Goal: Task Accomplishment & Management: Complete application form

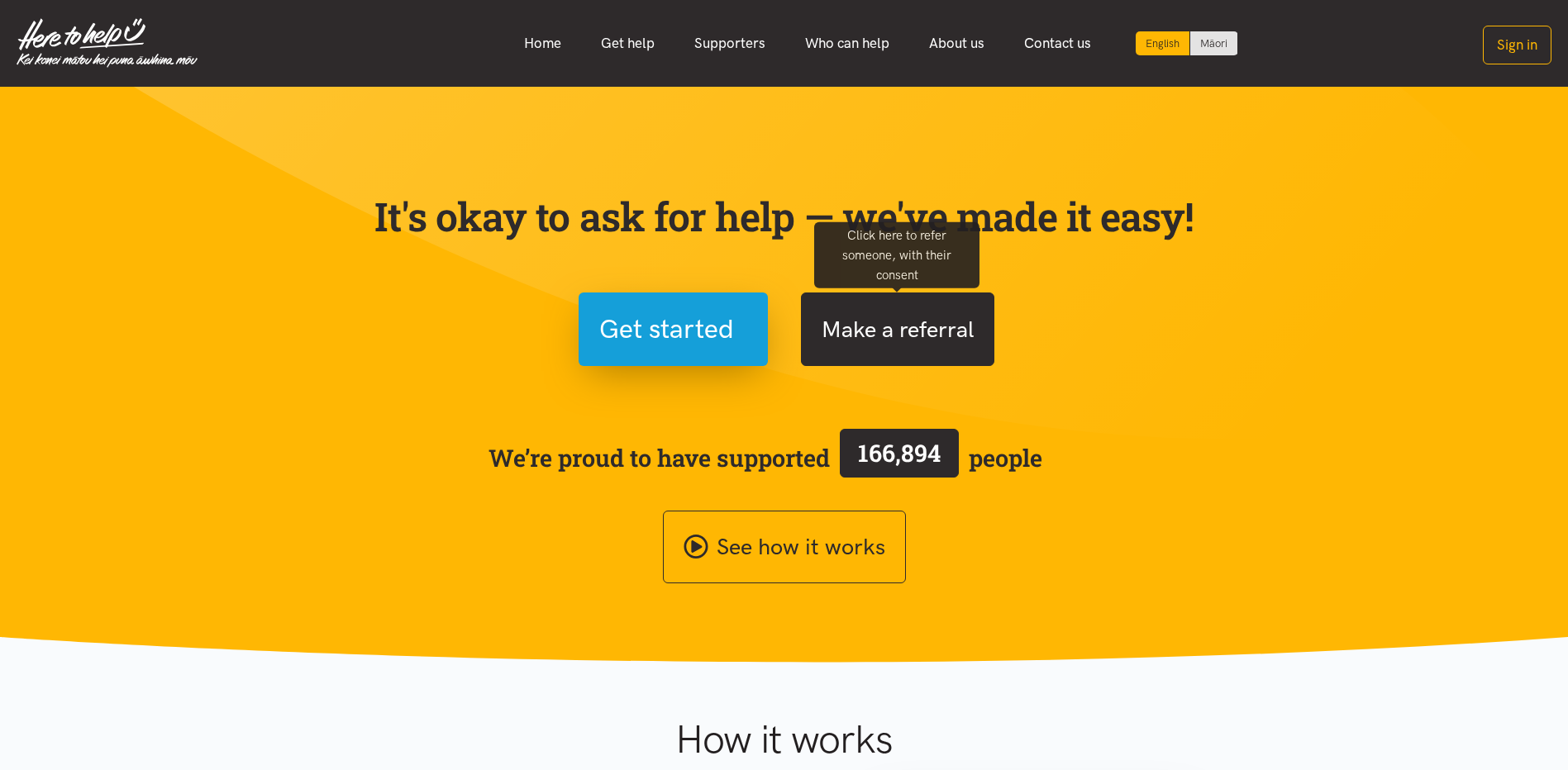
click at [951, 326] on button "Make a referral" at bounding box center [898, 329] width 193 height 73
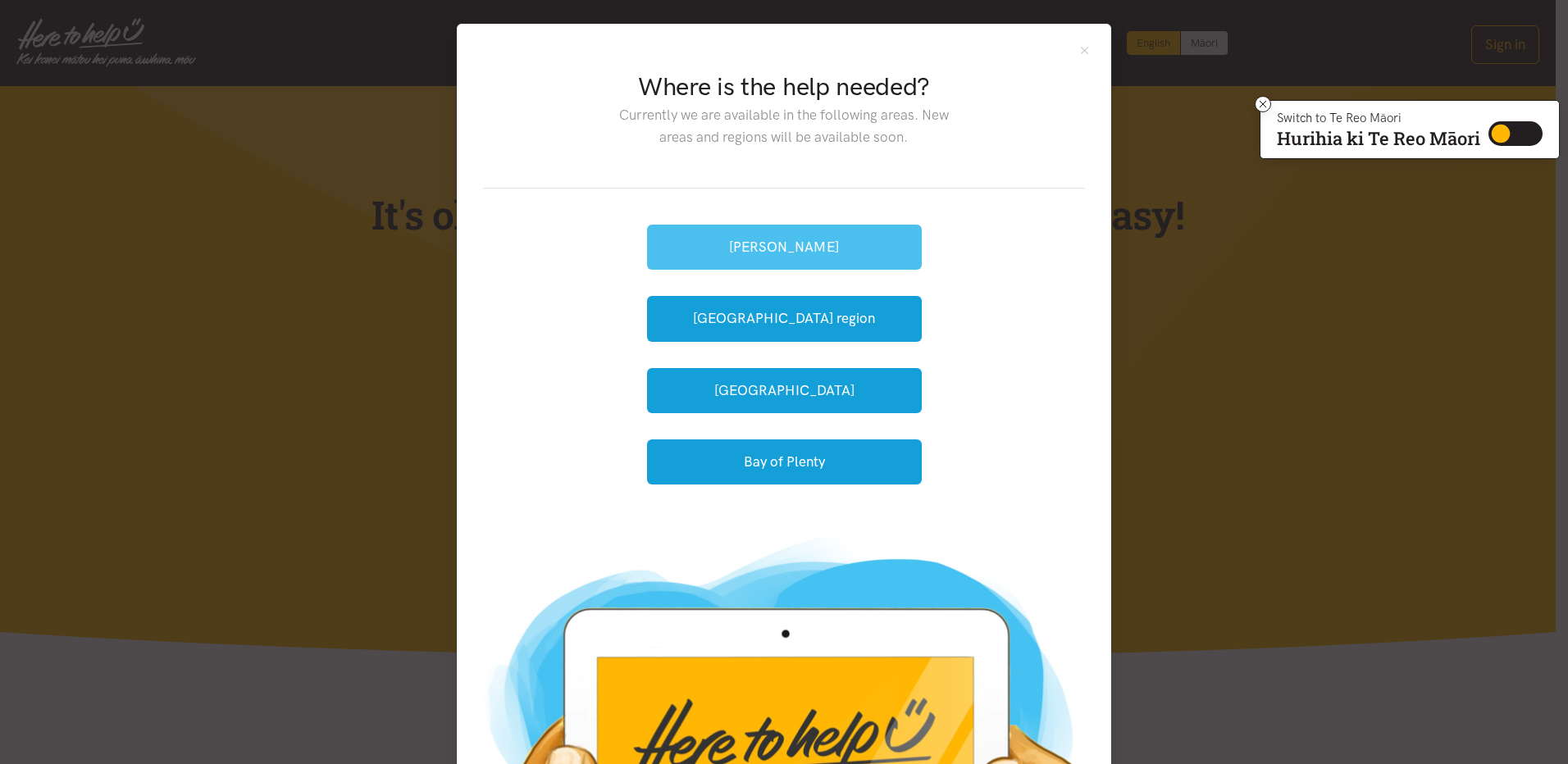
click at [794, 243] on button "[PERSON_NAME]" at bounding box center [784, 247] width 275 height 45
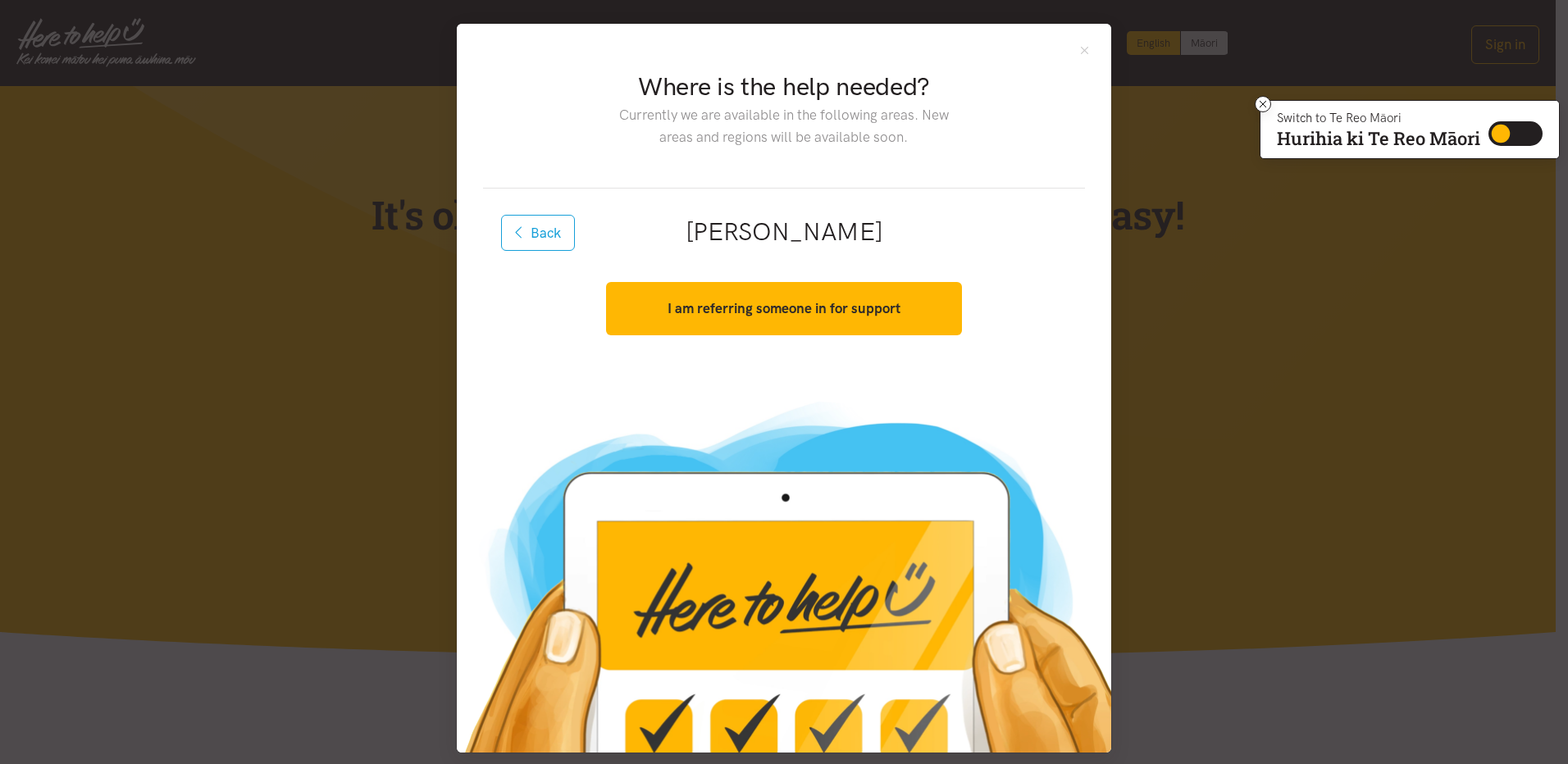
scroll to position [12, 0]
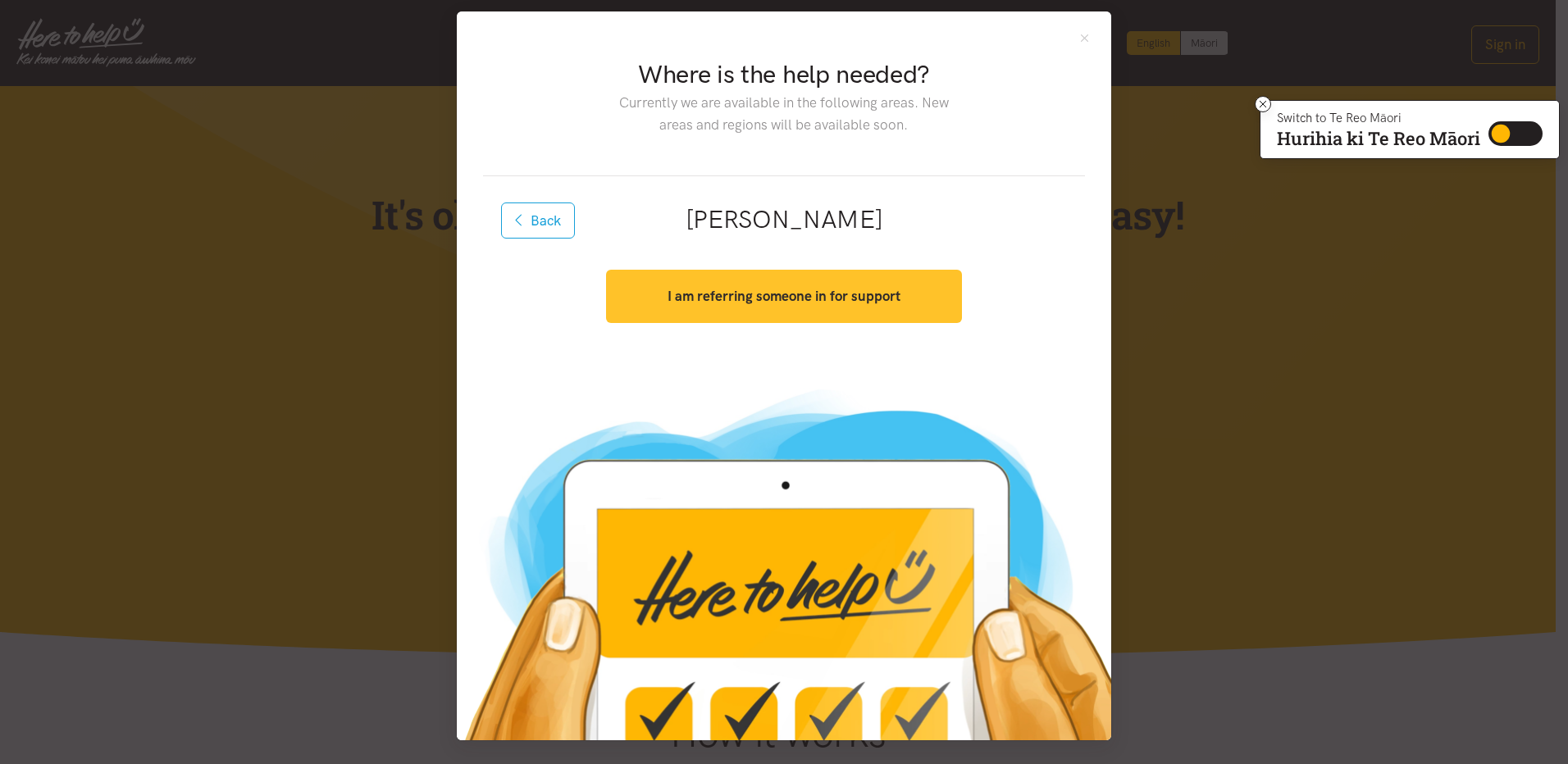
click at [769, 294] on strong "I am referring someone in for support" at bounding box center [784, 296] width 233 height 16
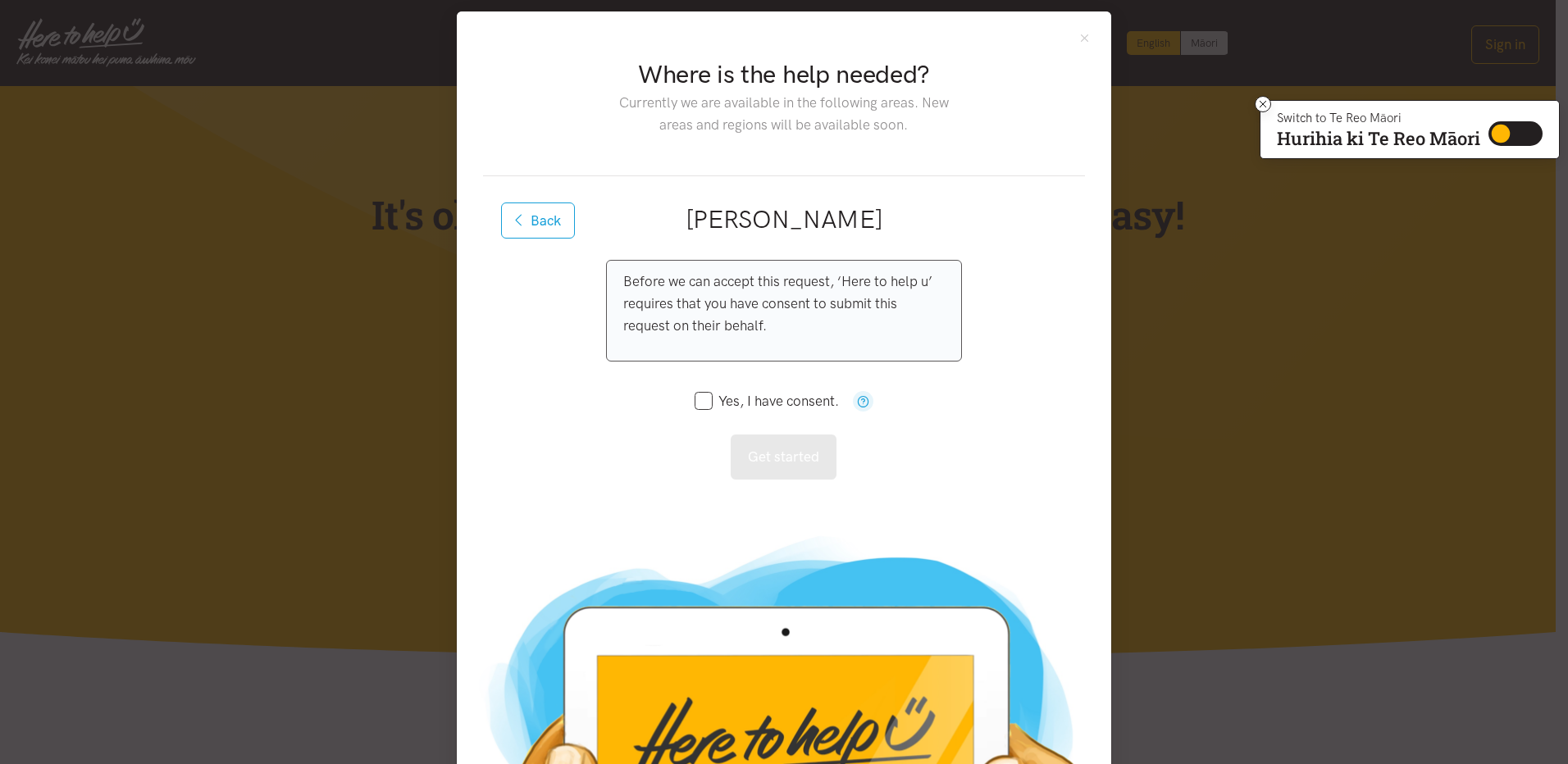
click at [686, 401] on div "Before we can accept this request, ‘Here to help u’ requires that you have cons…" at bounding box center [784, 370] width 355 height 219
click at [706, 396] on input "Yes, I have consent." at bounding box center [767, 402] width 144 height 14
checkbox input "true"
click at [785, 466] on button "Get started" at bounding box center [784, 457] width 106 height 45
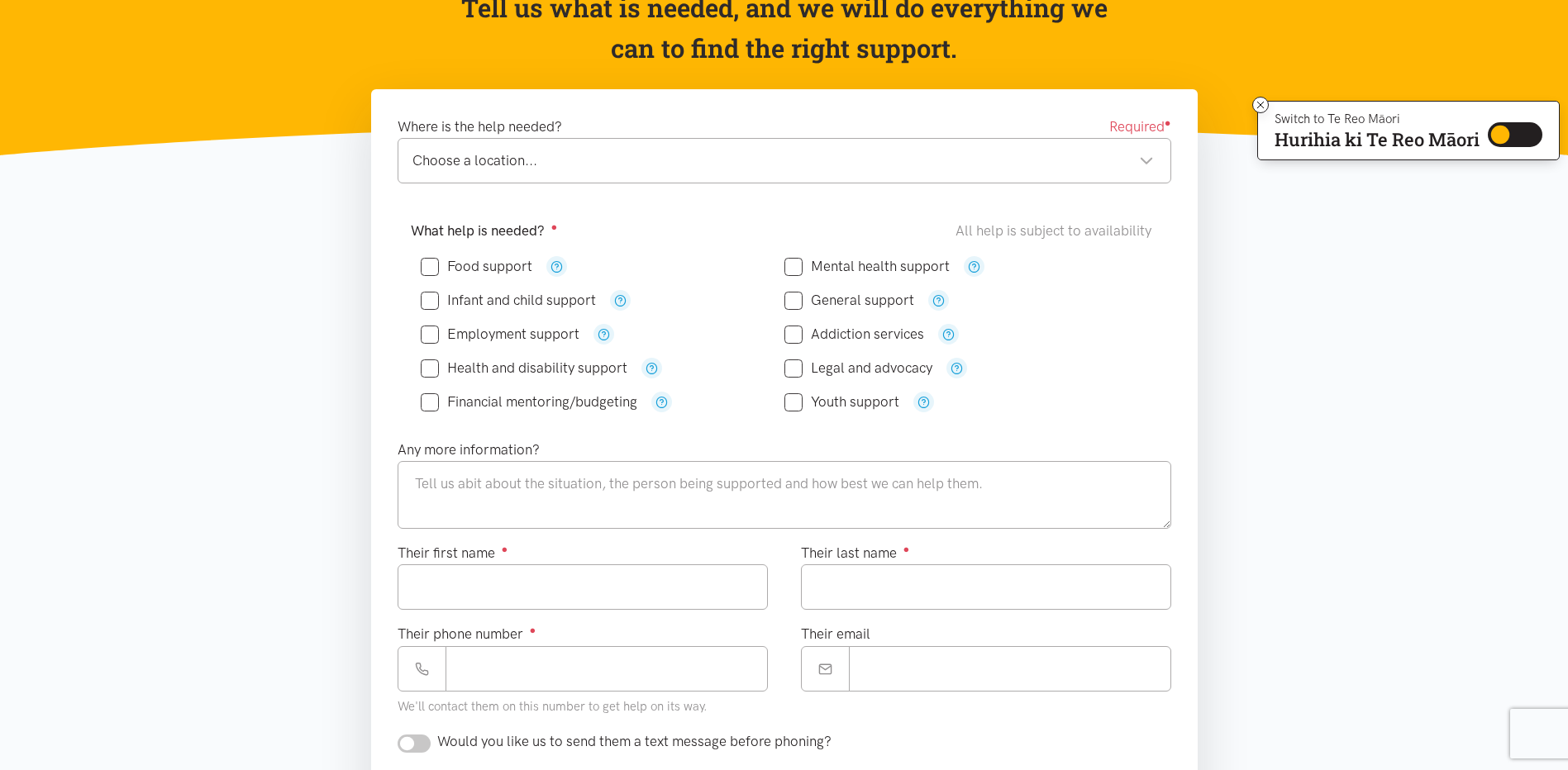
scroll to position [166, 0]
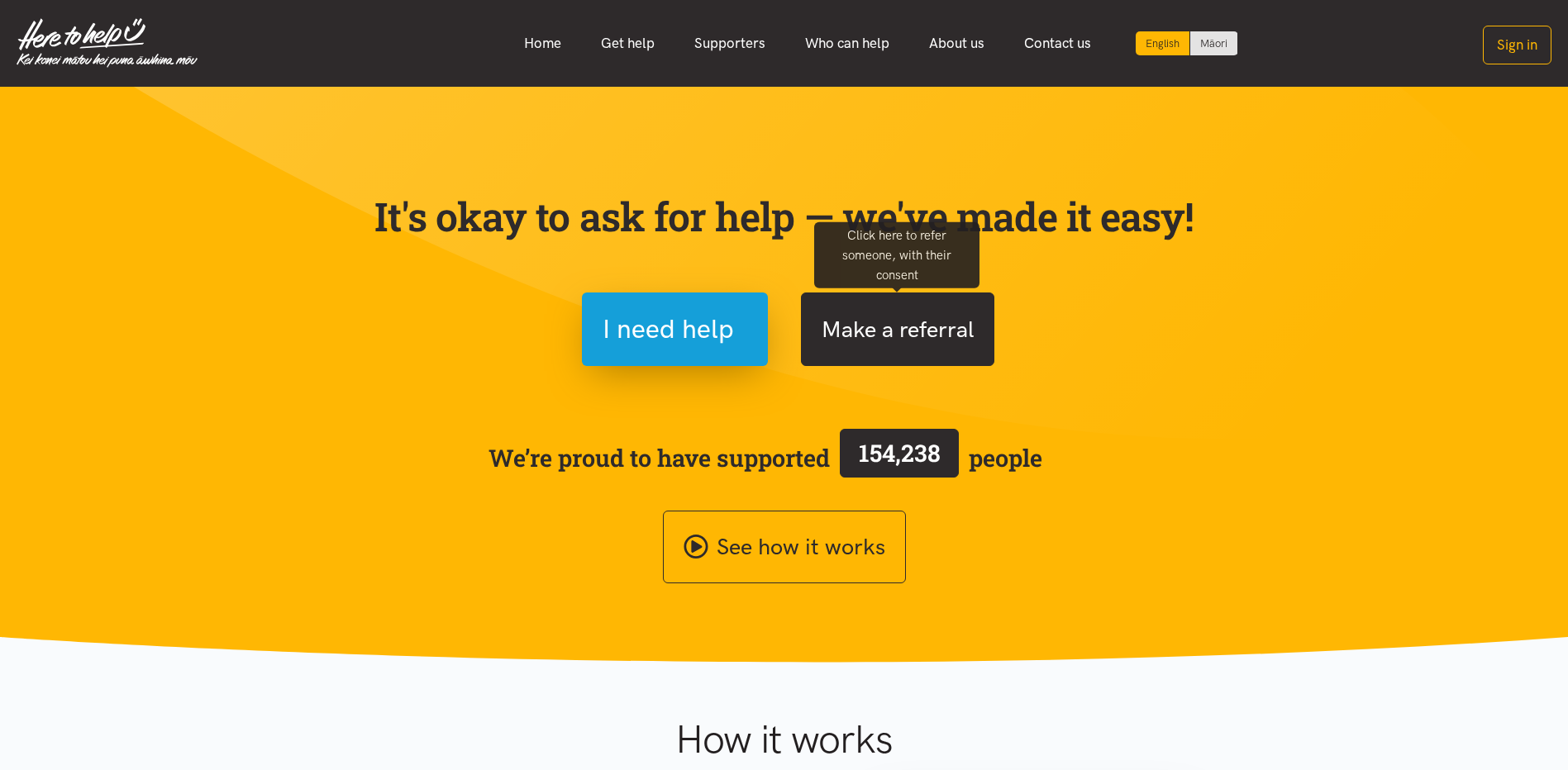
click at [941, 339] on button "Make a referral" at bounding box center [898, 329] width 193 height 73
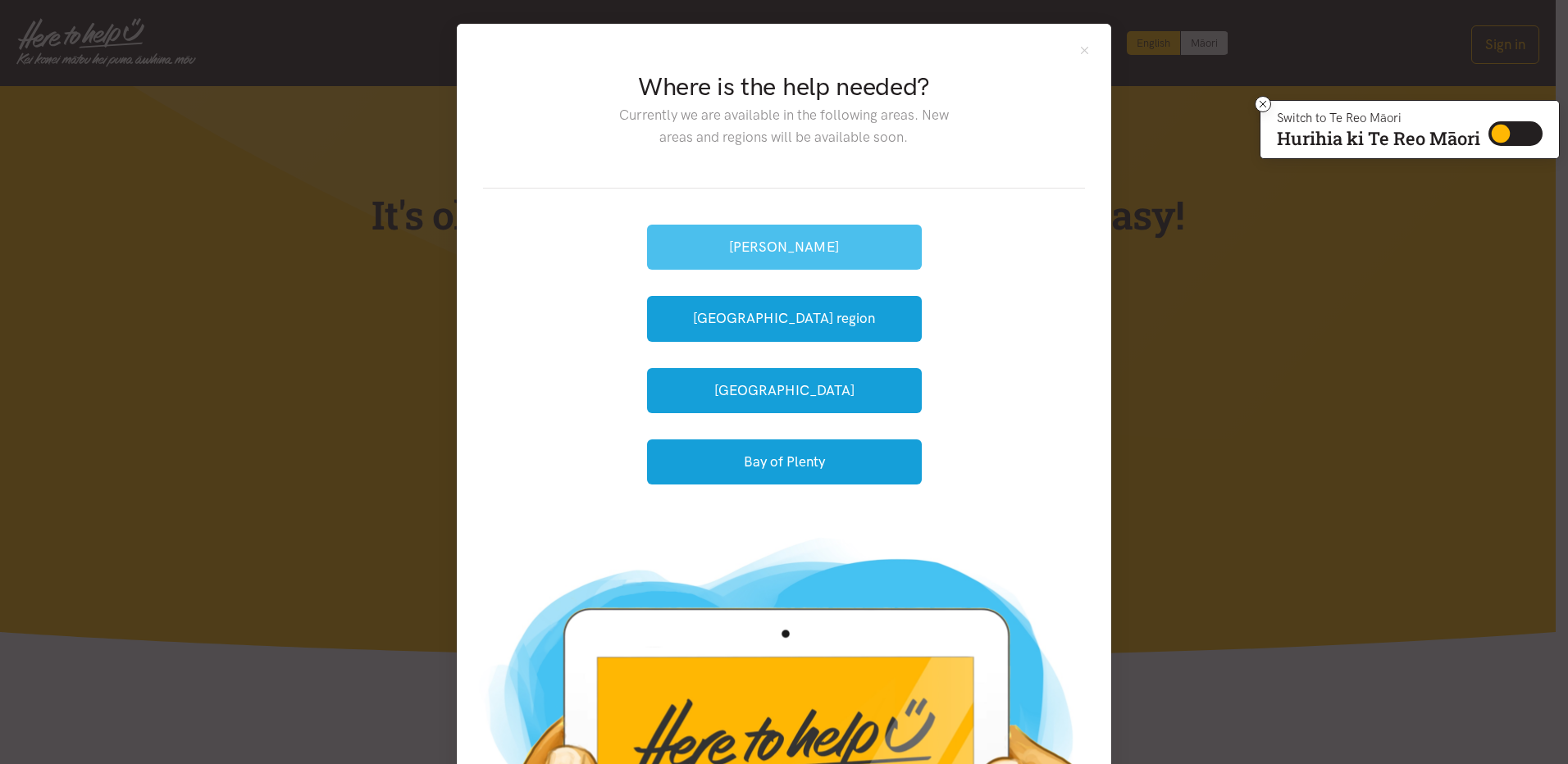
click at [844, 245] on button "[PERSON_NAME]" at bounding box center [784, 247] width 275 height 45
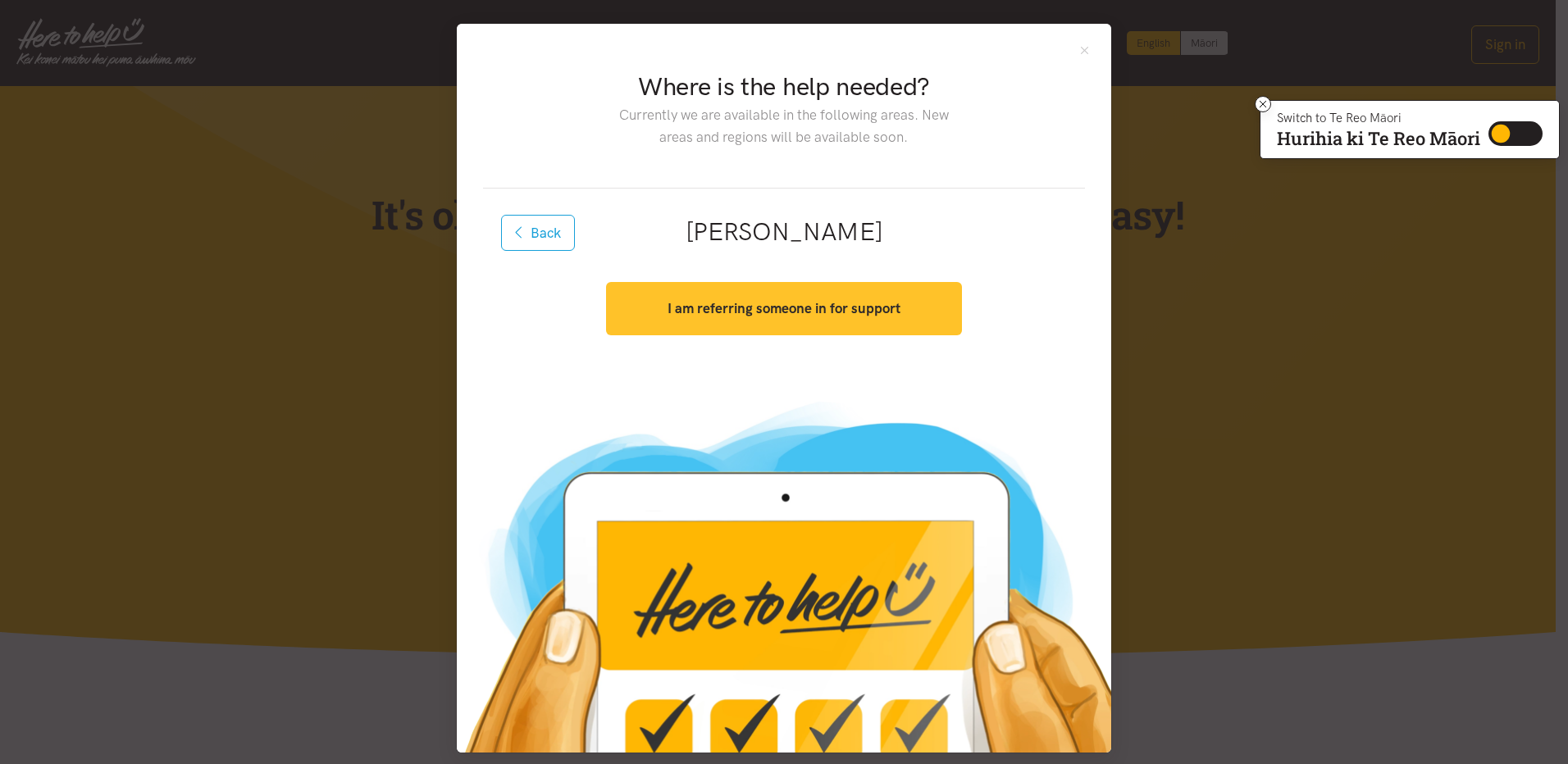
click at [751, 313] on strong "I am referring someone in for support" at bounding box center [784, 308] width 233 height 16
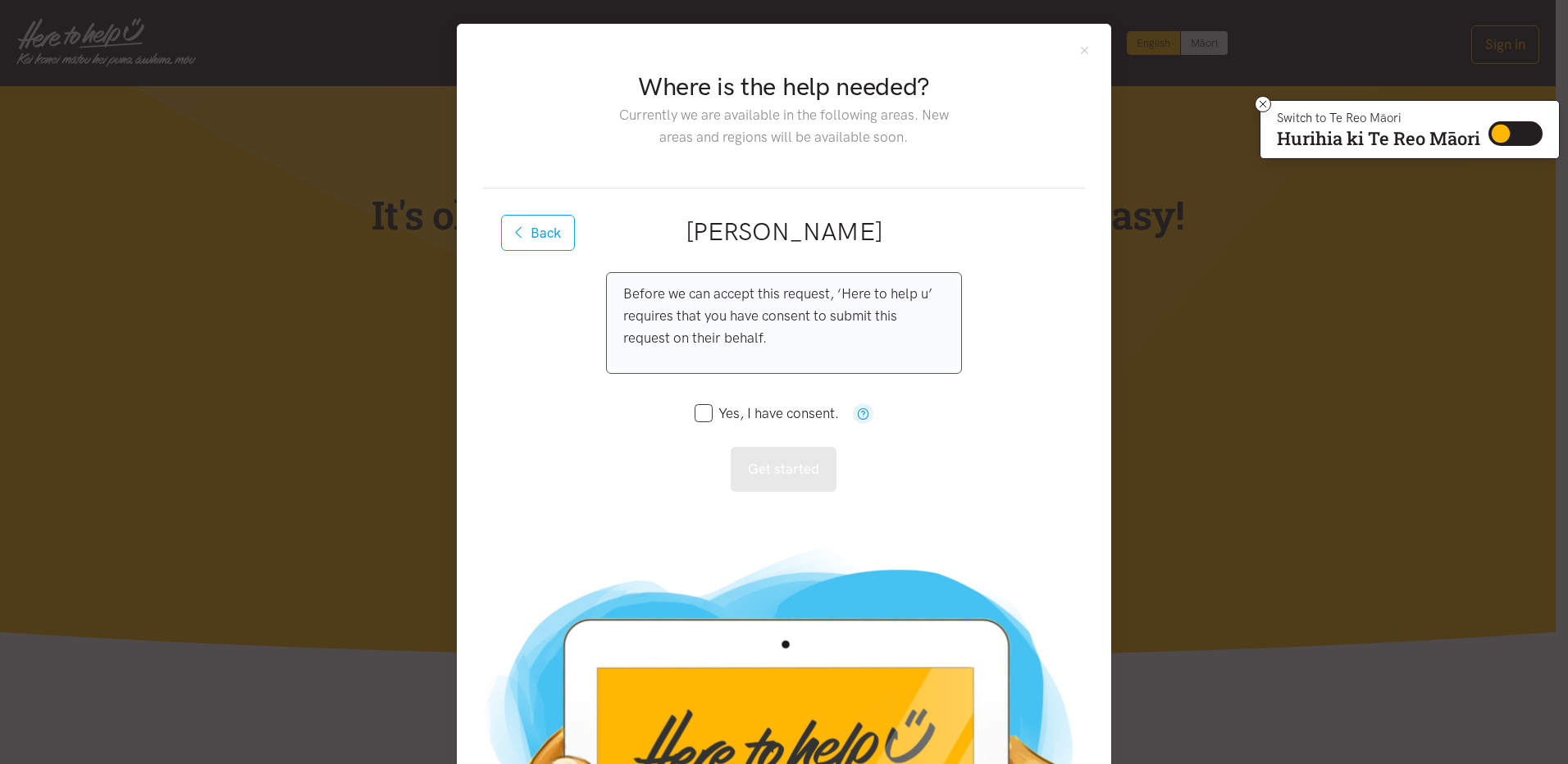
click at [698, 412] on input "Yes, I have consent." at bounding box center [767, 414] width 144 height 14
checkbox input "true"
click at [799, 471] on button "Get started" at bounding box center [784, 469] width 106 height 45
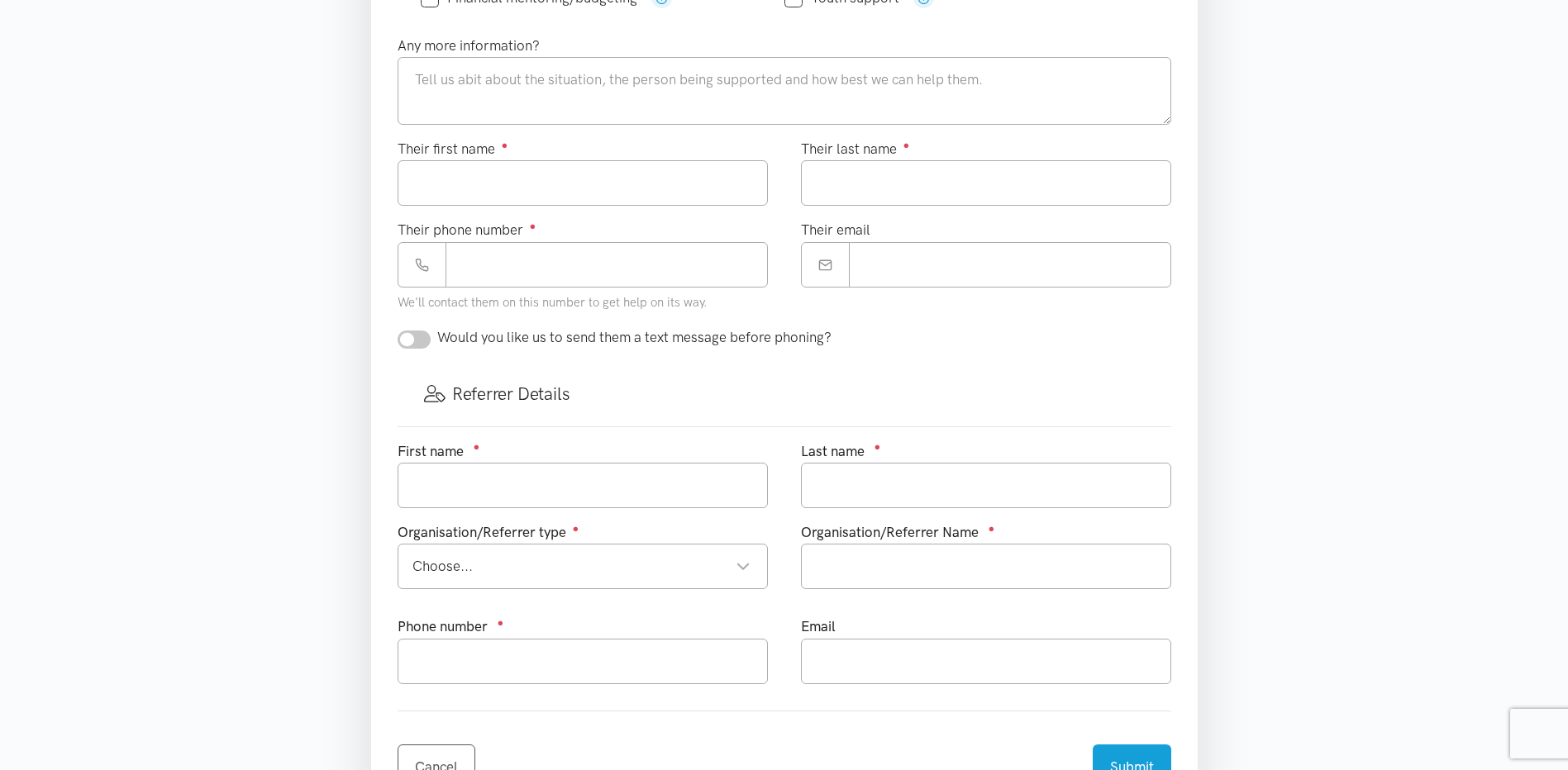
scroll to position [826, 0]
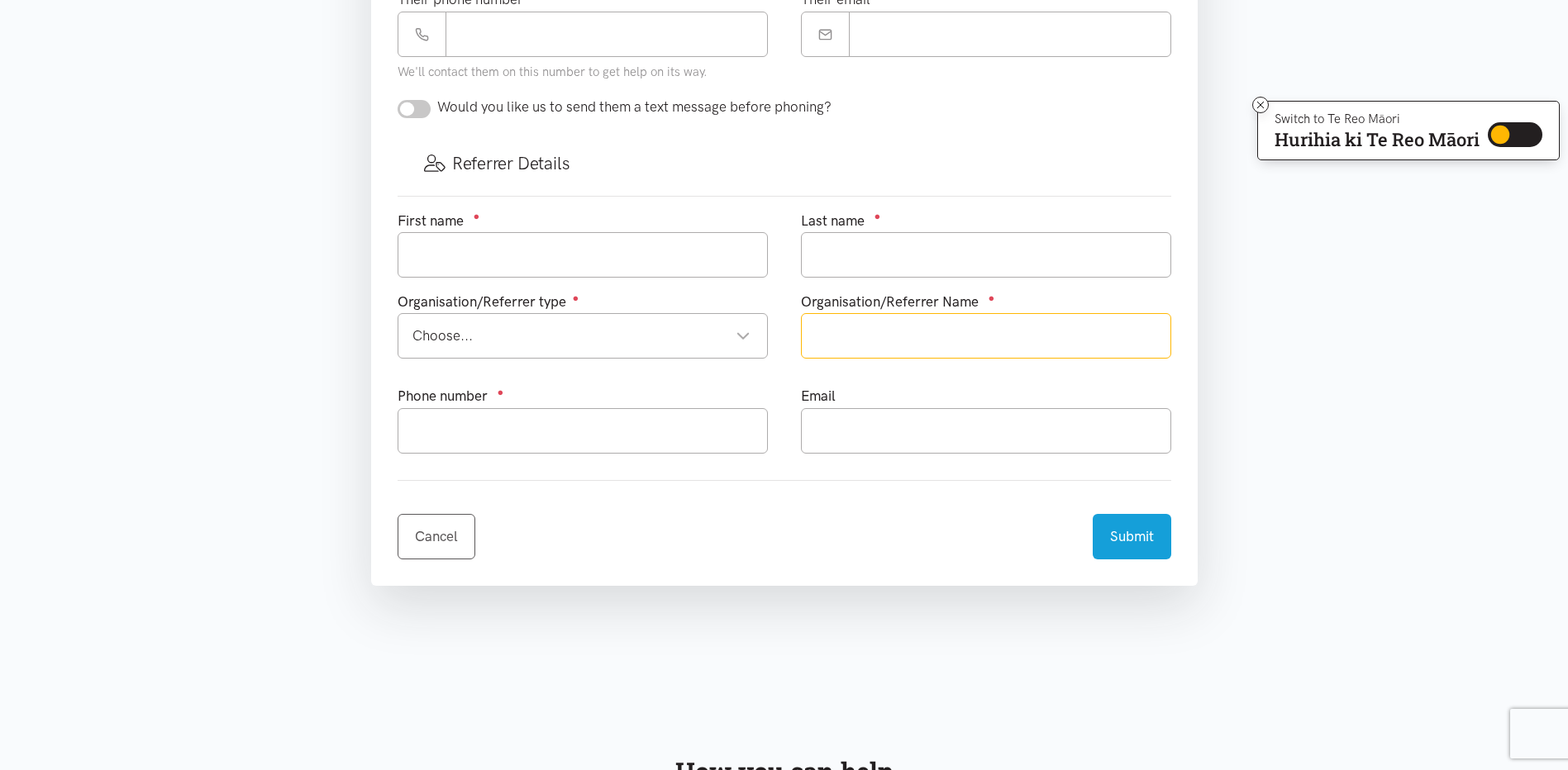
click at [948, 338] on input "text" at bounding box center [987, 336] width 371 height 46
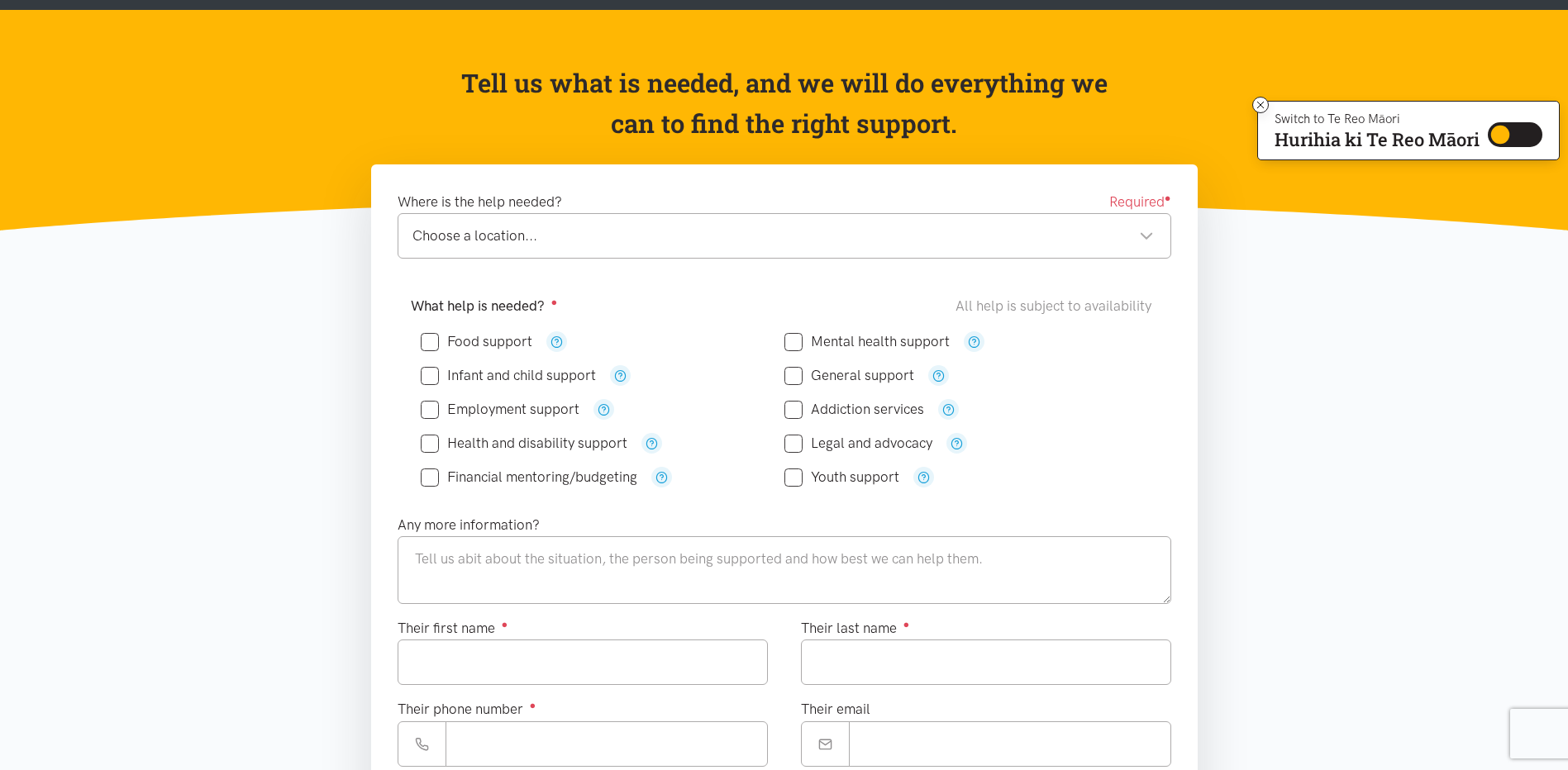
scroll to position [0, 0]
